Goal: Register for event/course

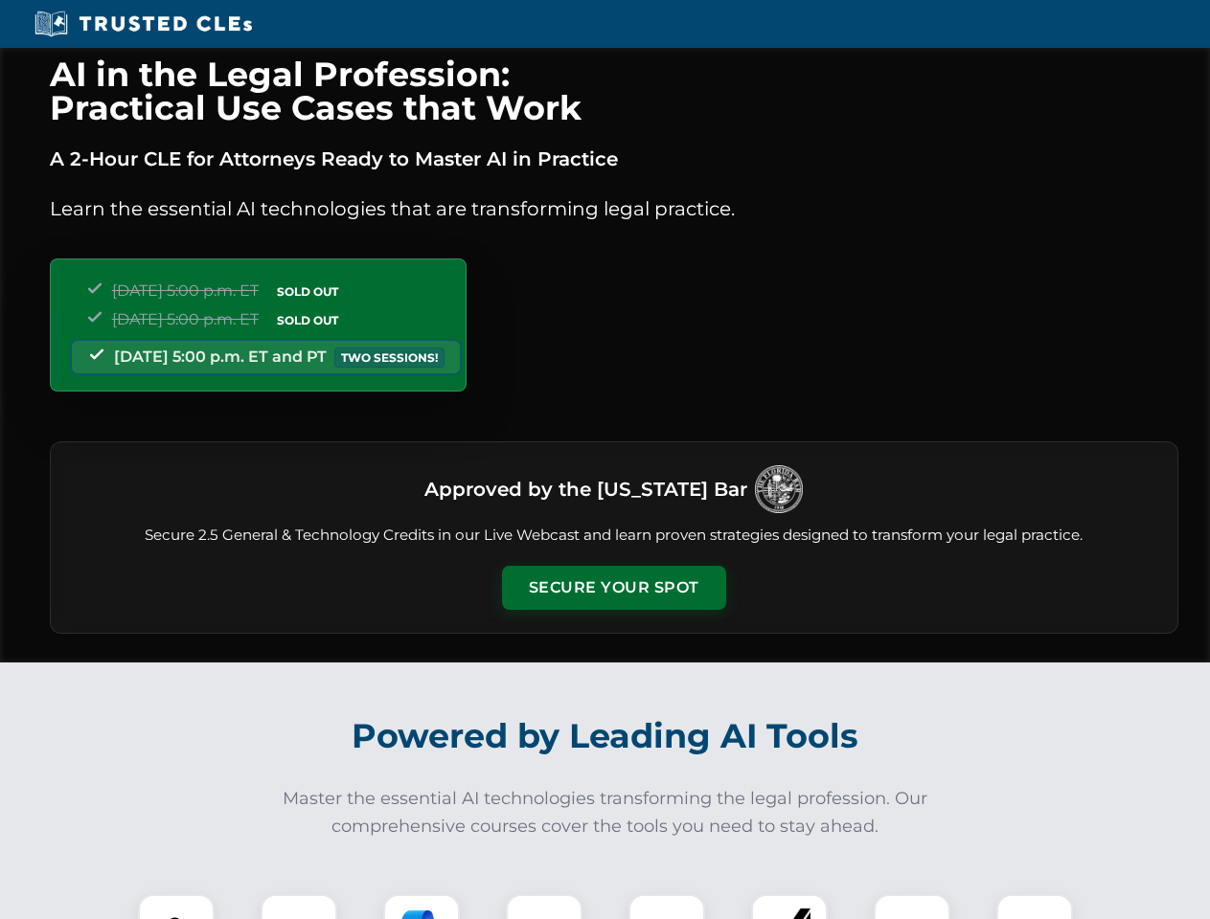
click at [613, 588] on button "Secure Your Spot" at bounding box center [614, 588] width 224 height 44
click at [176, 907] on img at bounding box center [176, 933] width 56 height 56
